Goal: Information Seeking & Learning: Learn about a topic

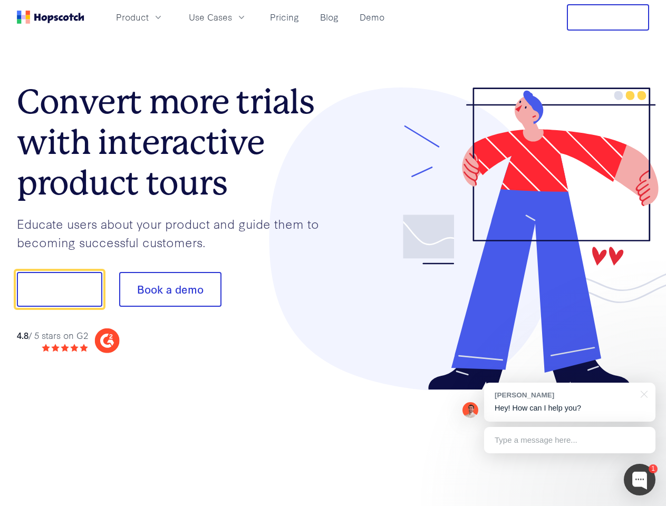
click at [333, 253] on div at bounding box center [491, 238] width 316 height 303
click at [149, 17] on span "Product" at bounding box center [132, 17] width 33 height 13
click at [232, 17] on span "Use Cases" at bounding box center [210, 17] width 43 height 13
click at [608, 17] on button "Free Trial" at bounding box center [607, 17] width 82 height 26
click at [59, 289] on button "Show me!" at bounding box center [59, 289] width 85 height 35
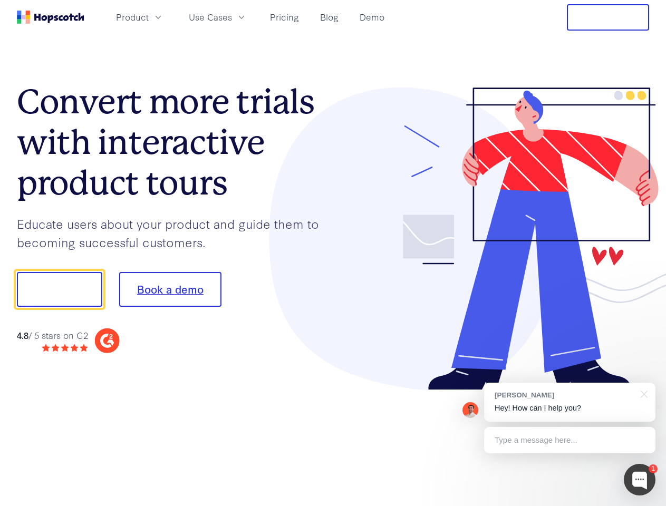
click at [170, 289] on button "Book a demo" at bounding box center [170, 289] width 102 height 35
click at [639, 480] on div at bounding box center [639, 480] width 32 height 32
click at [569, 402] on div "[PERSON_NAME] Hey! How can I help you?" at bounding box center [569, 402] width 171 height 39
click at [642, 393] on div at bounding box center [556, 287] width 198 height 351
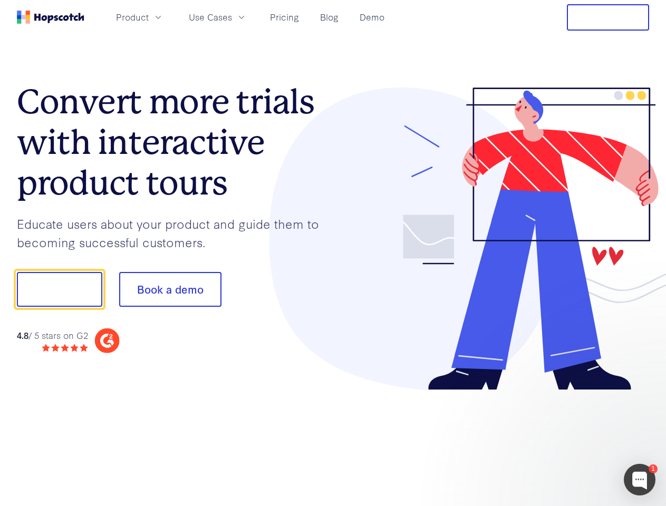
click at [569, 440] on div at bounding box center [556, 358] width 198 height 210
